Goal: Find specific page/section: Find specific page/section

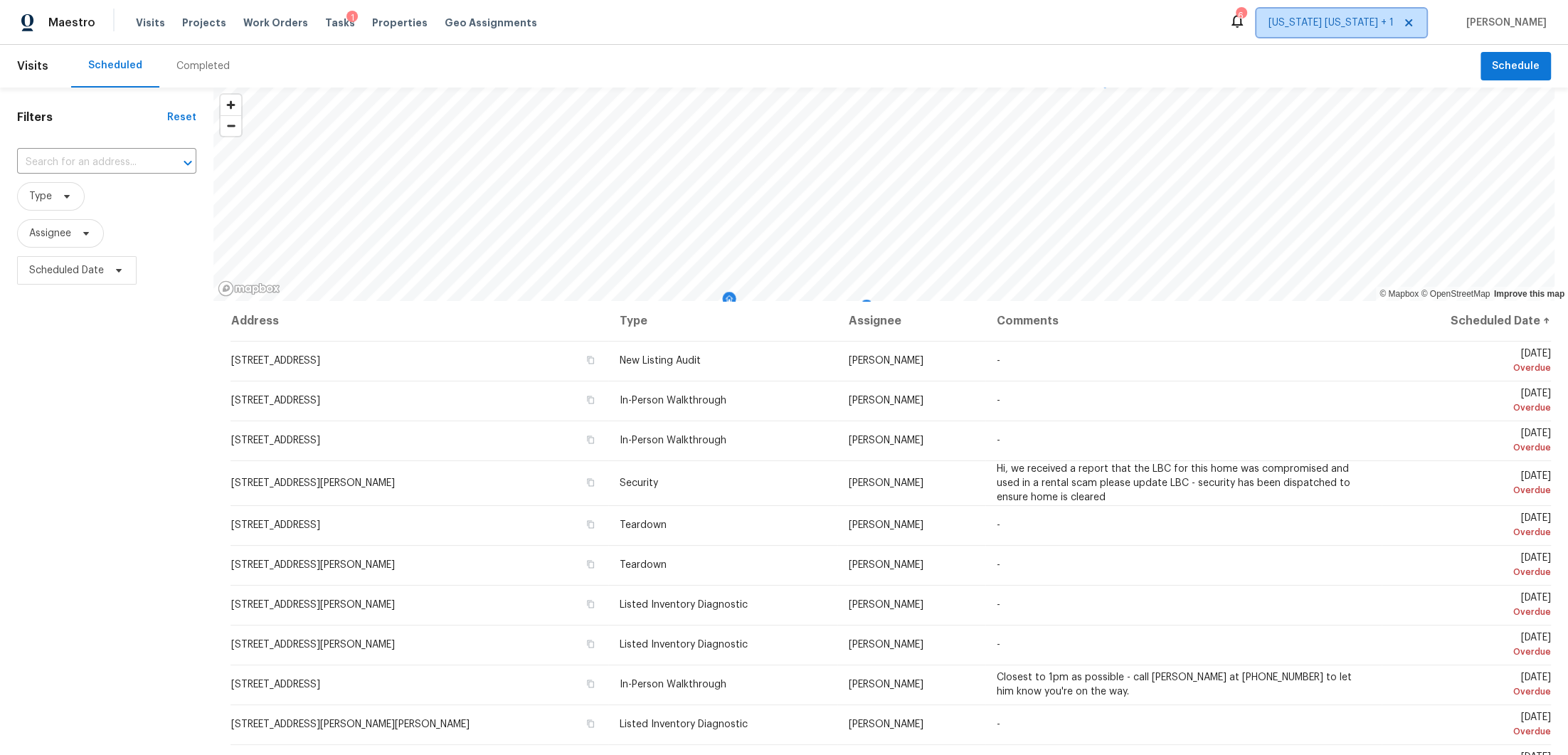
click at [1319, 18] on span "[US_STATE] [US_STATE] + 1" at bounding box center [1331, 22] width 125 height 14
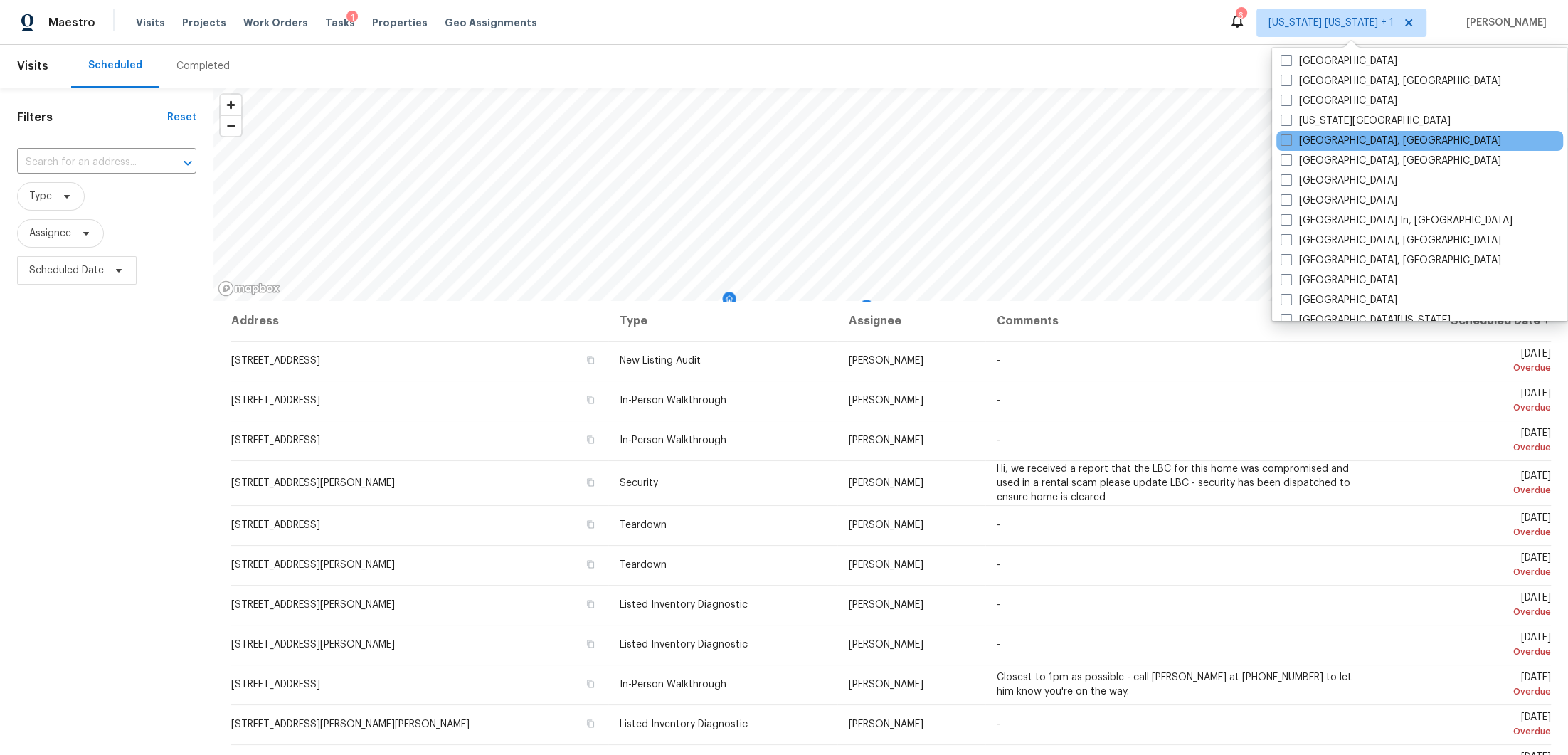
scroll to position [516, 0]
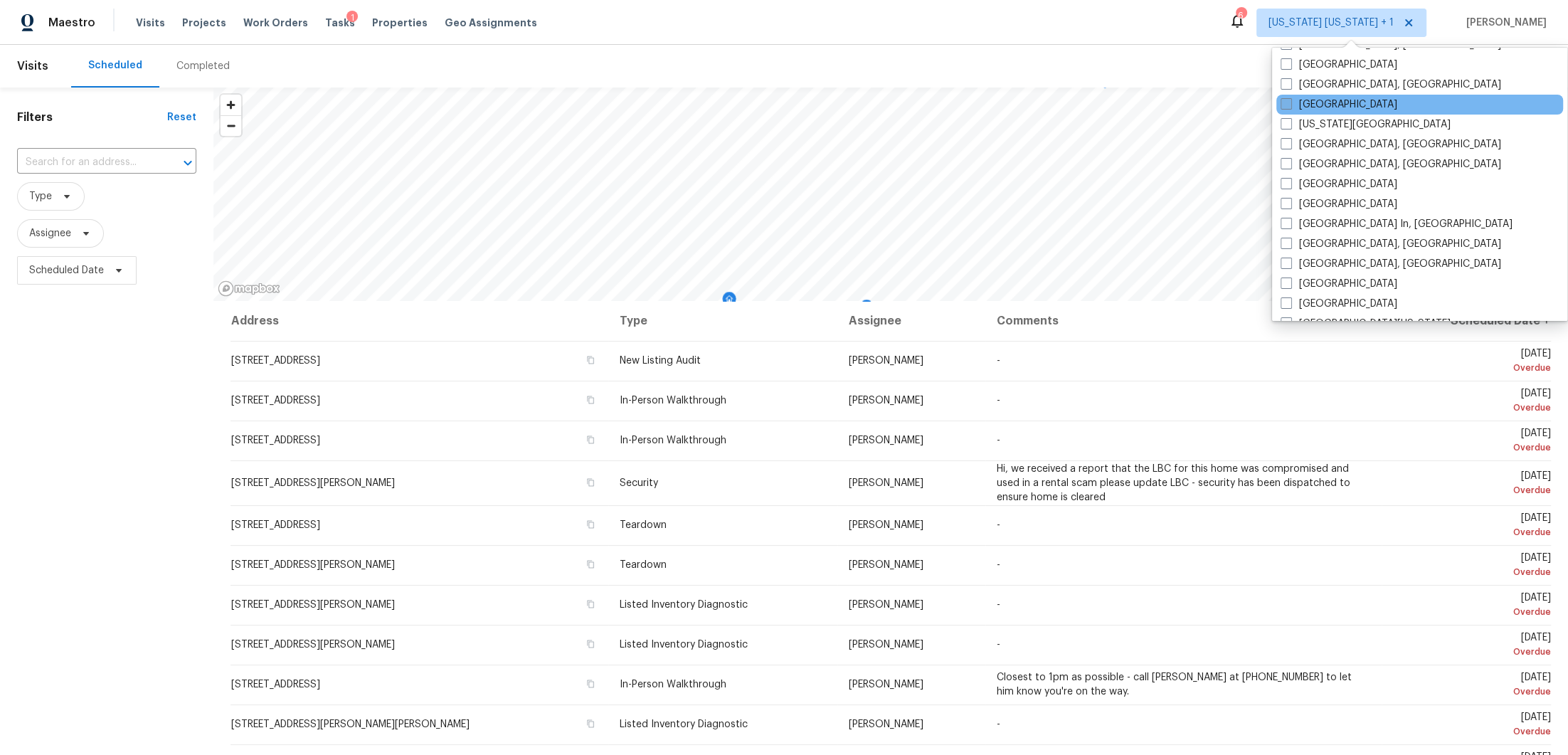
click at [1289, 100] on span at bounding box center [1287, 104] width 12 height 12
click at [1289, 100] on input "[GEOGRAPHIC_DATA]" at bounding box center [1285, 102] width 10 height 10
checkbox input "true"
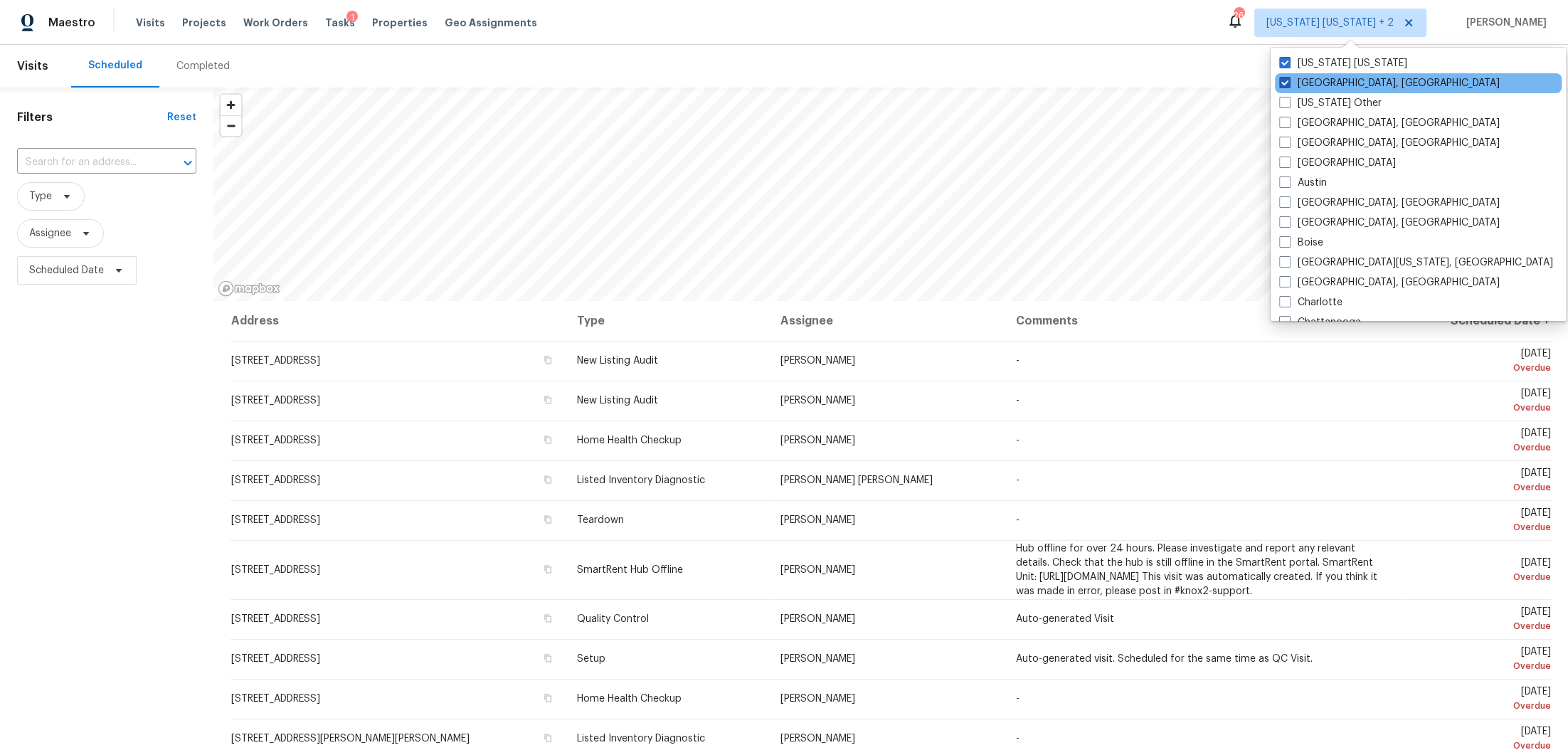
click at [1282, 78] on span at bounding box center [1285, 83] width 12 height 12
click at [1282, 78] on input "[GEOGRAPHIC_DATA], [GEOGRAPHIC_DATA]" at bounding box center [1284, 81] width 10 height 10
checkbox input "false"
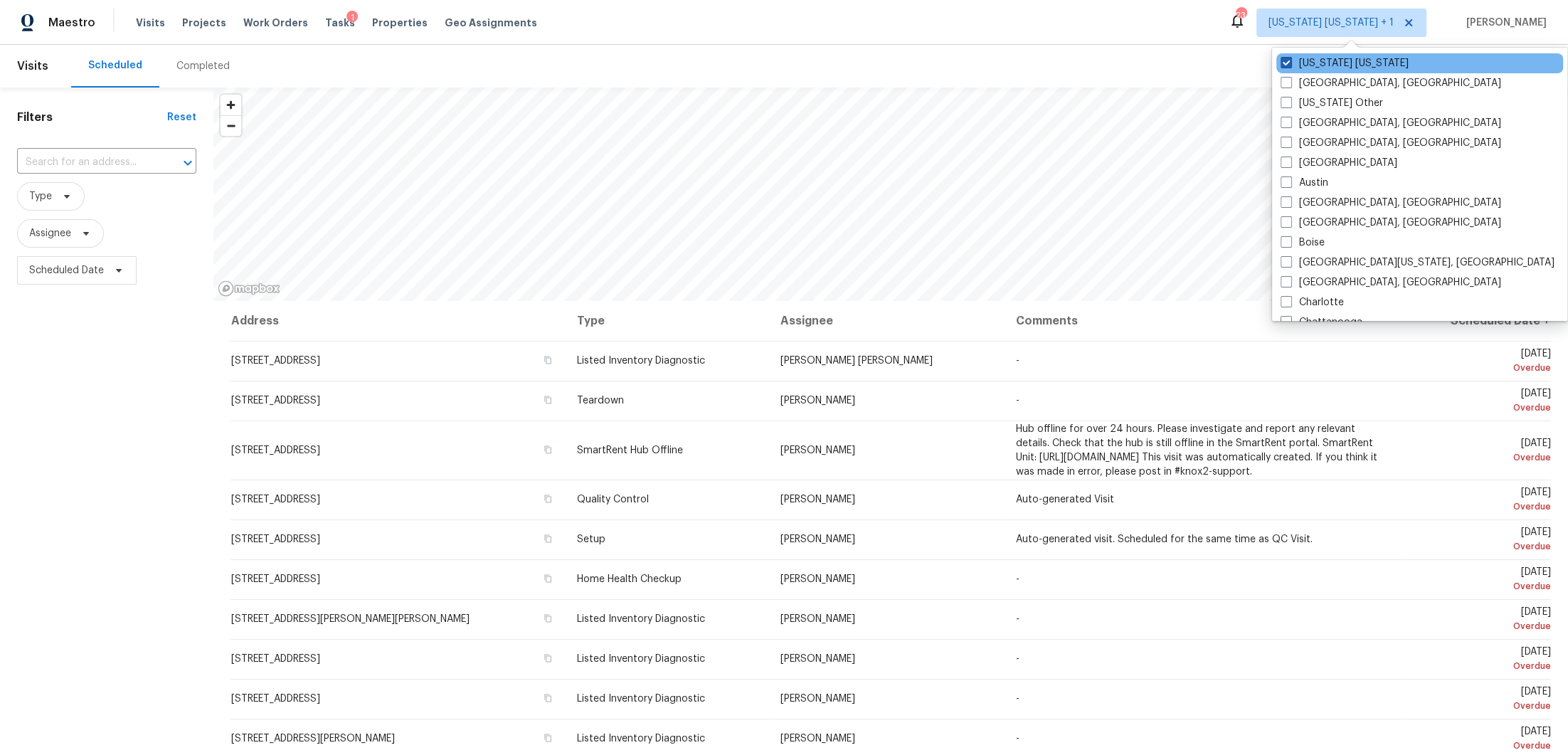
click at [1285, 62] on span at bounding box center [1287, 63] width 12 height 12
click at [1285, 62] on input "[US_STATE] [US_STATE]" at bounding box center [1285, 61] width 10 height 10
checkbox input "false"
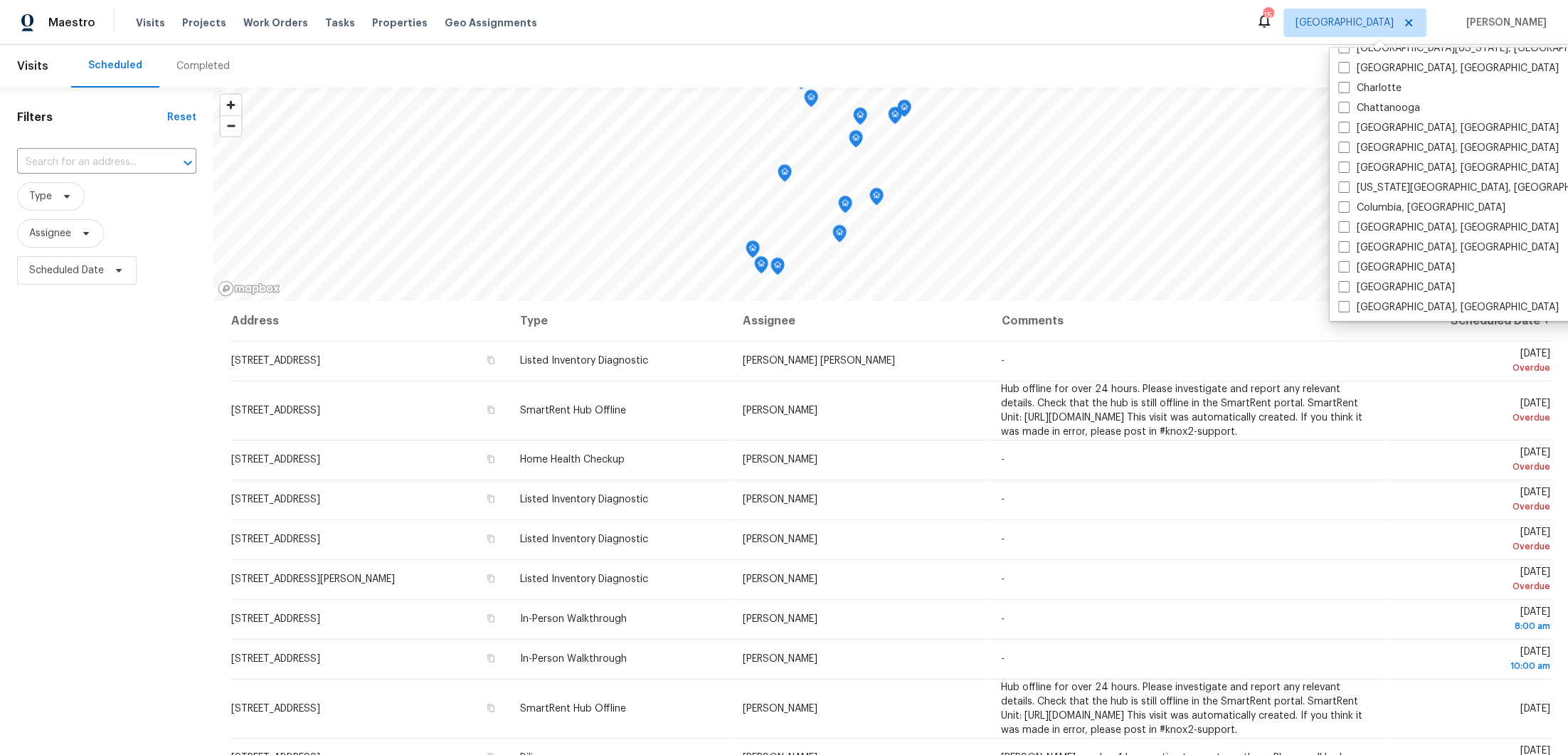
scroll to position [91, 0]
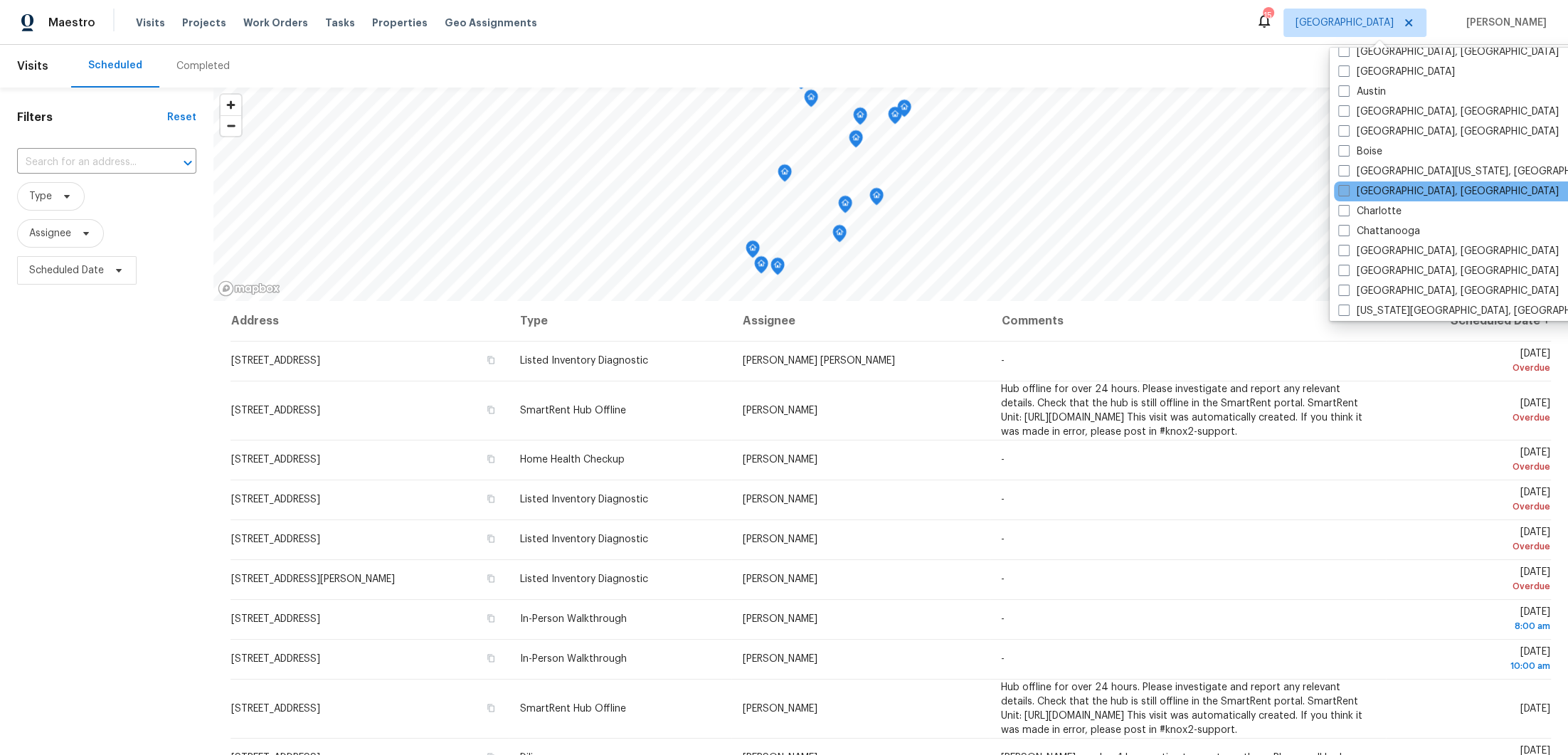
click at [1342, 192] on span at bounding box center [1344, 191] width 12 height 12
click at [1342, 192] on input "[GEOGRAPHIC_DATA], [GEOGRAPHIC_DATA]" at bounding box center [1342, 189] width 10 height 10
checkbox input "true"
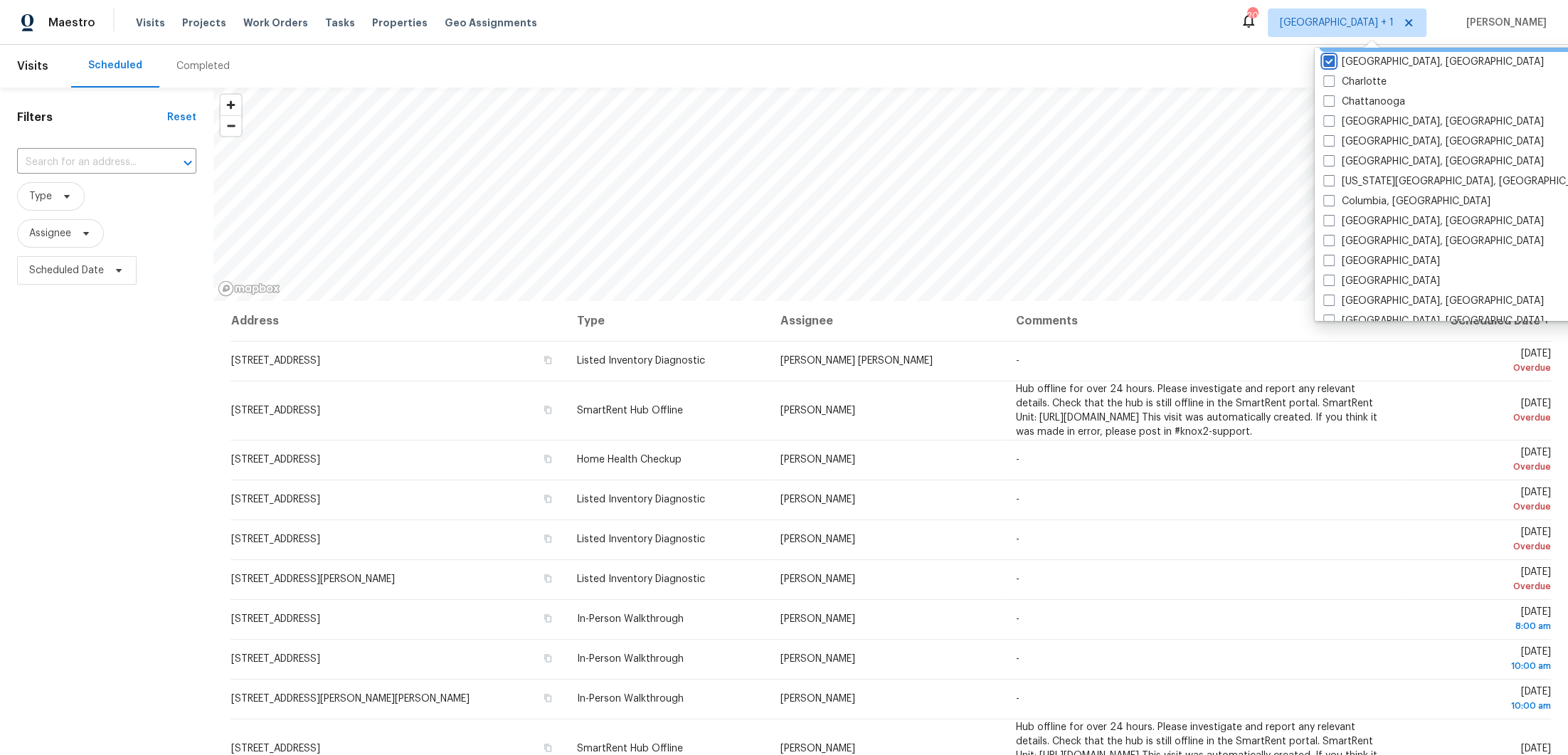
scroll to position [224, 0]
click at [1326, 198] on span at bounding box center [1329, 197] width 12 height 12
click at [1326, 198] on input "Columbia, [GEOGRAPHIC_DATA]" at bounding box center [1328, 195] width 10 height 10
checkbox input "true"
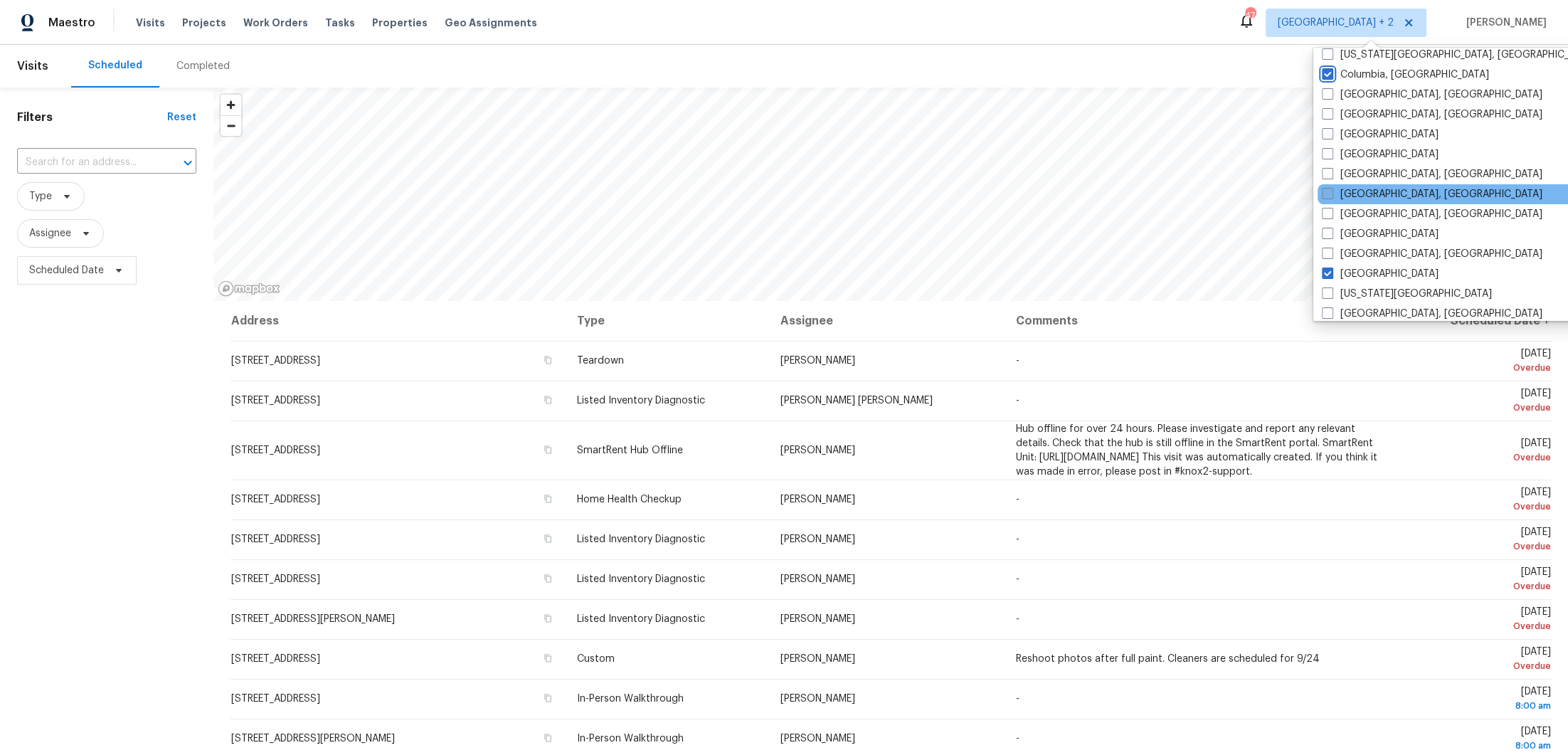
scroll to position [349, 0]
click at [1329, 208] on span at bounding box center [1328, 212] width 12 height 12
click at [1329, 208] on input "[GEOGRAPHIC_DATA], [GEOGRAPHIC_DATA]" at bounding box center [1326, 209] width 10 height 10
checkbox input "true"
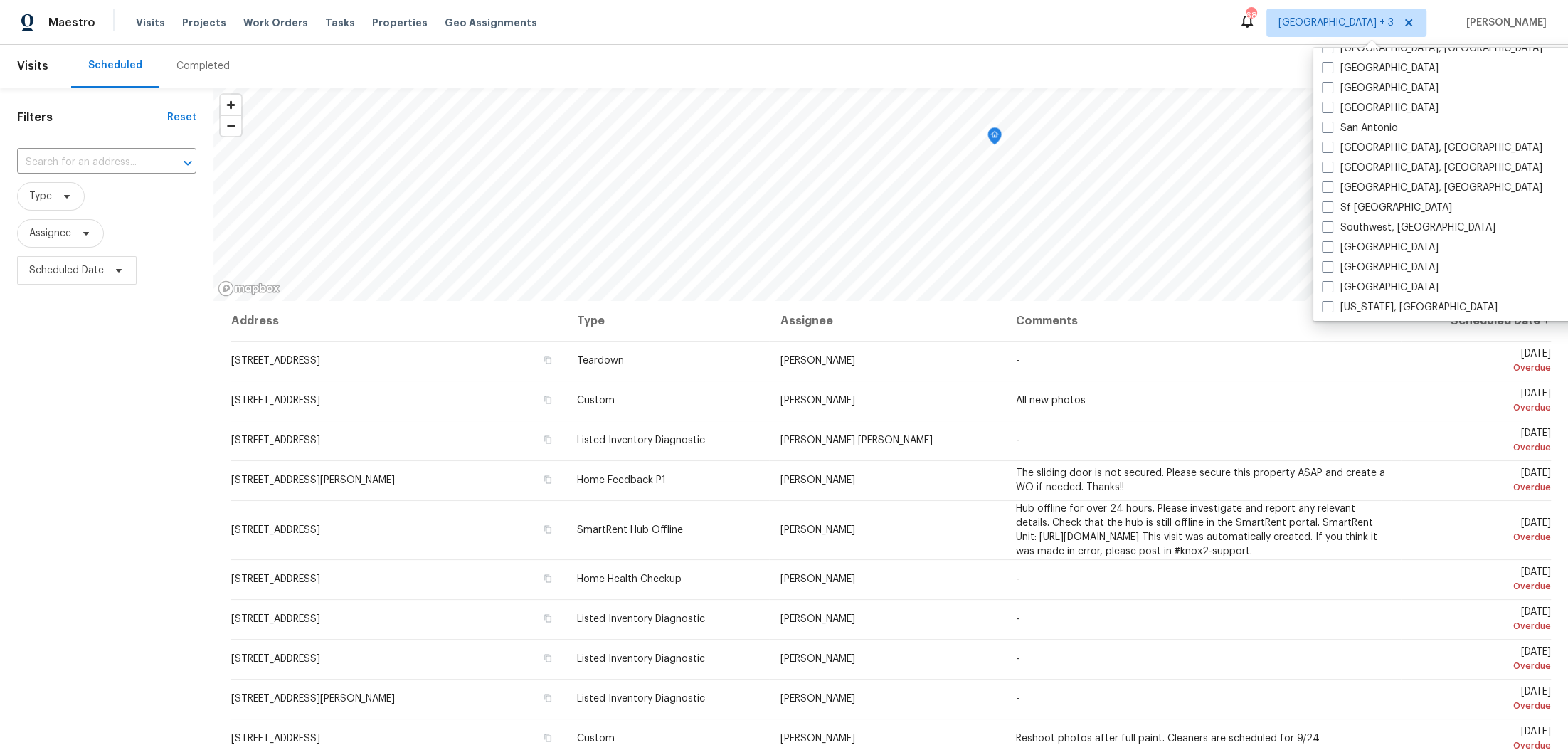
scroll to position [972, 0]
click at [145, 376] on div "Filters Reset ​ Type Assignee Scheduled Date" at bounding box center [106, 496] width 213 height 817
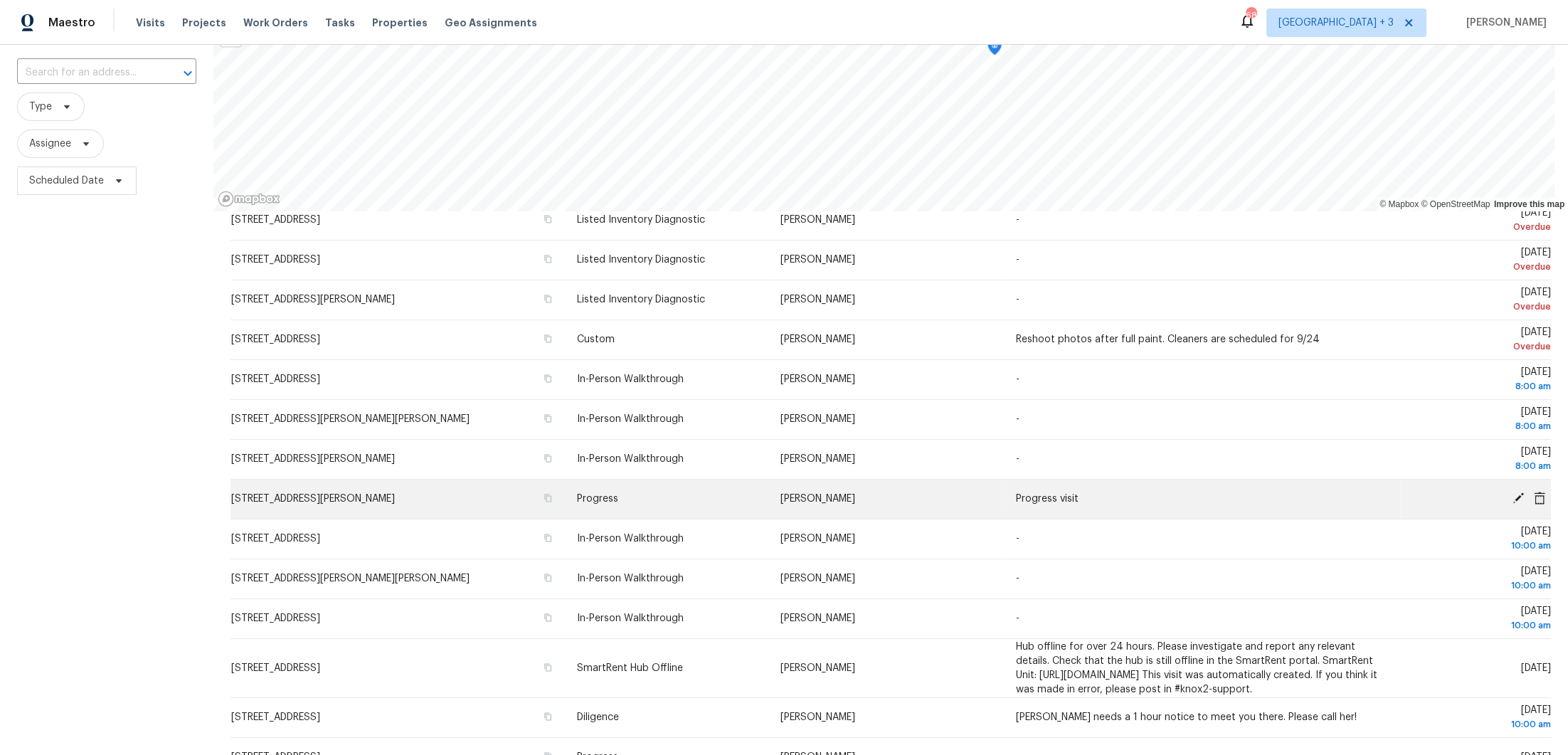
scroll to position [163, 0]
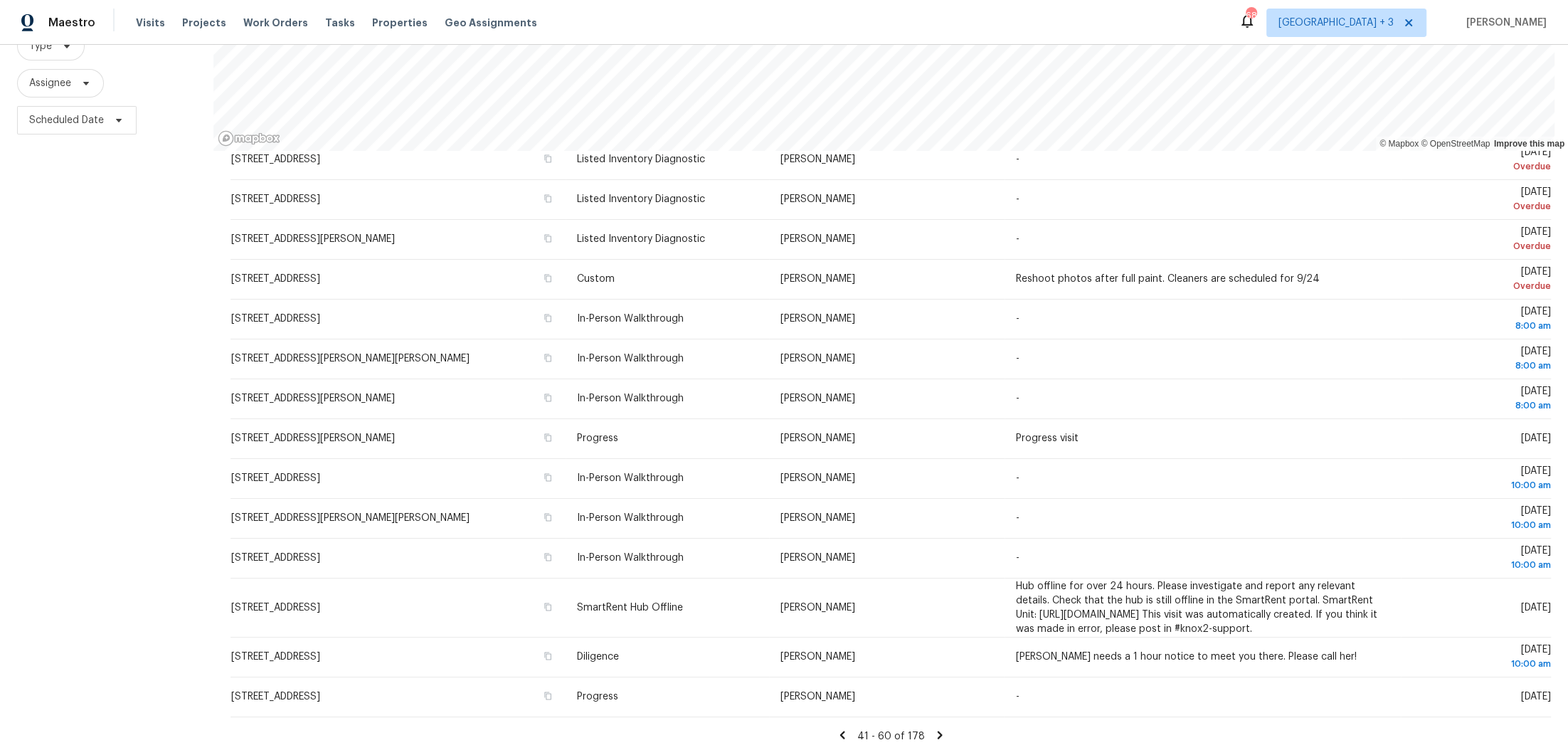
click at [937, 731] on icon at bounding box center [939, 734] width 5 height 8
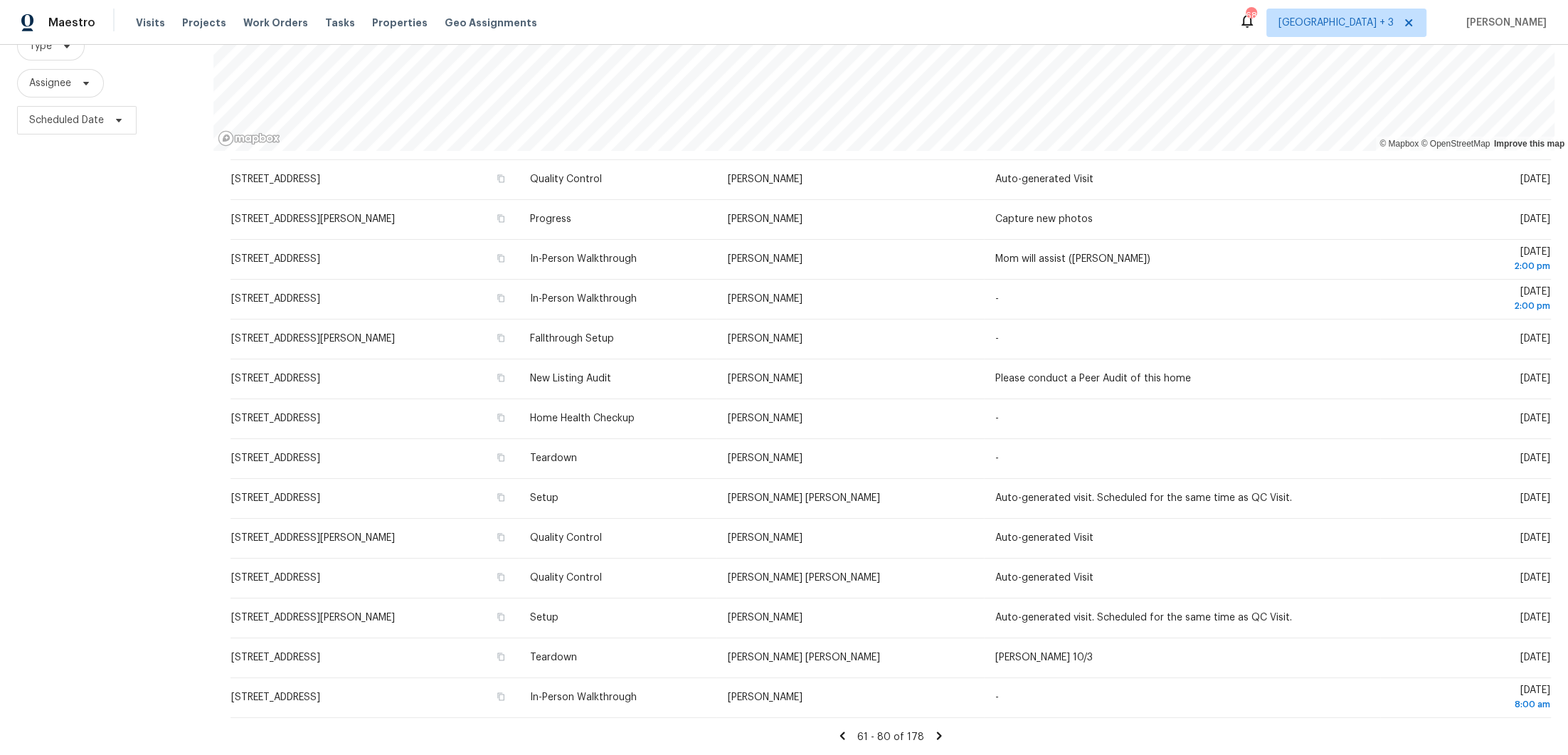
click at [933, 729] on icon at bounding box center [939, 735] width 12 height 12
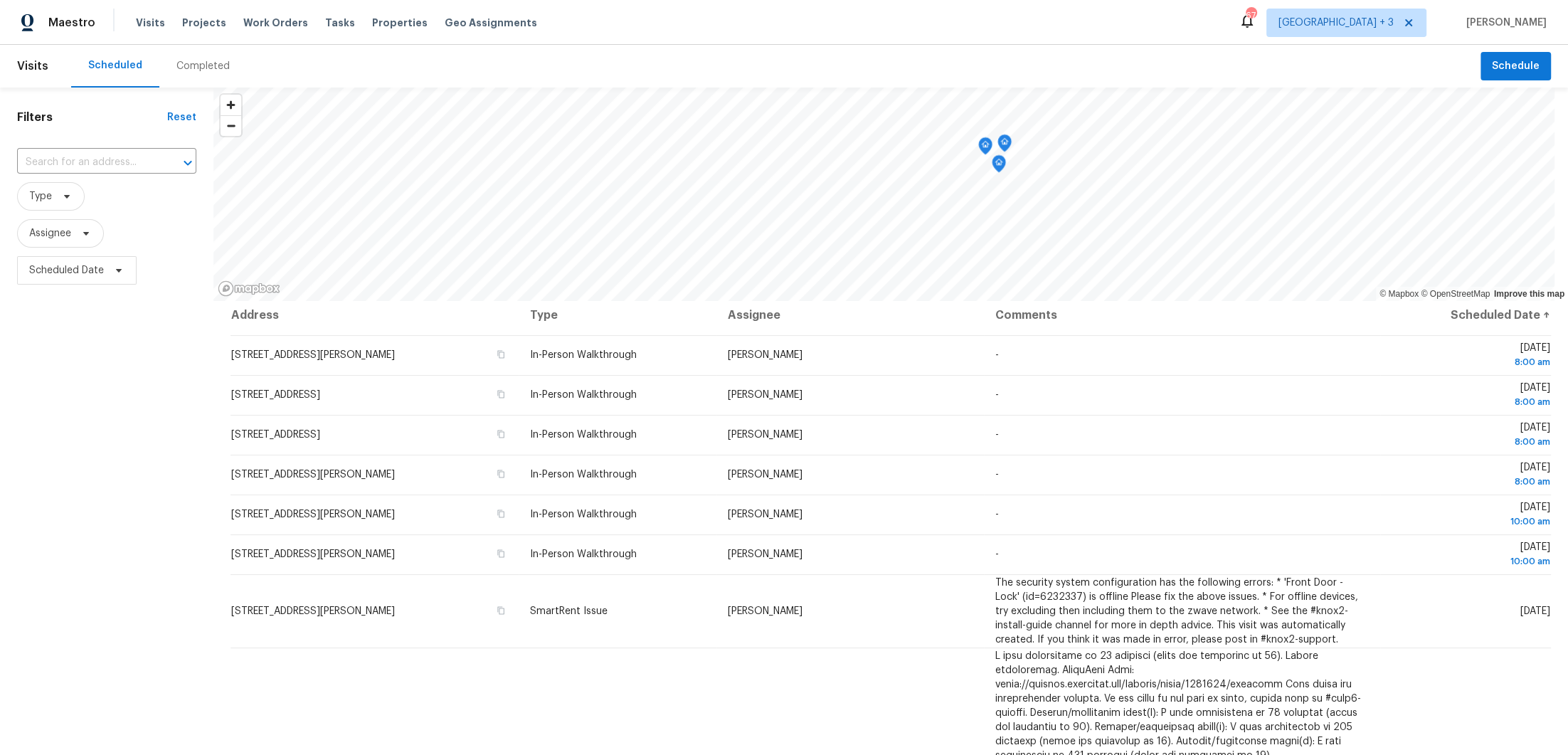
scroll to position [0, 0]
